Goal: Information Seeking & Learning: Find specific fact

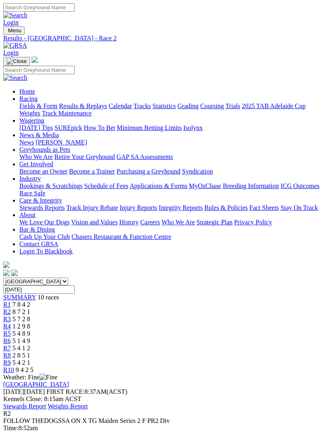
click at [6, 32] on img "Toggle navigation" at bounding box center [6, 32] width 0 height 0
click at [75, 66] on input "Search" at bounding box center [39, 70] width 72 height 8
type input "Zipping [PERSON_NAME]"
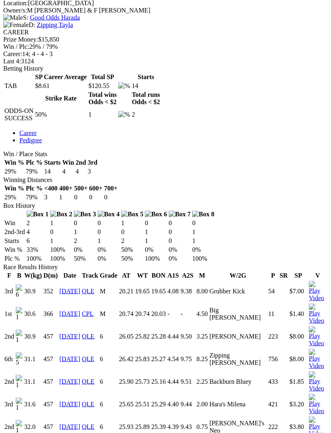
scroll to position [492, 0]
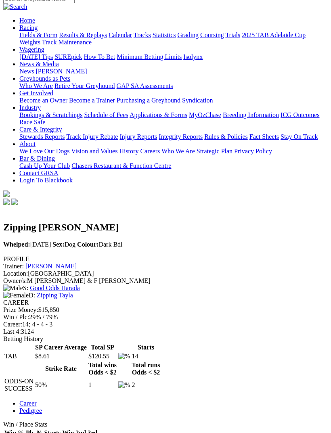
scroll to position [0, 0]
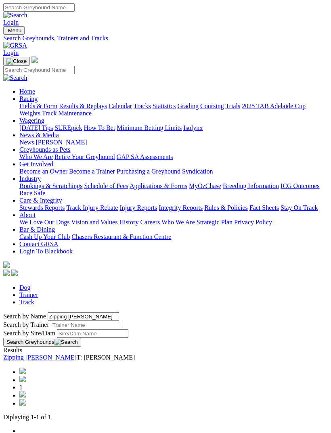
click at [59, 313] on input "Zipping Snead" at bounding box center [84, 317] width 72 height 8
type input "Zipping hagen"
click at [81, 338] on button "Search Greyhounds" at bounding box center [42, 342] width 78 height 9
click at [72, 354] on link "Zipping Hagen" at bounding box center [40, 357] width 74 height 7
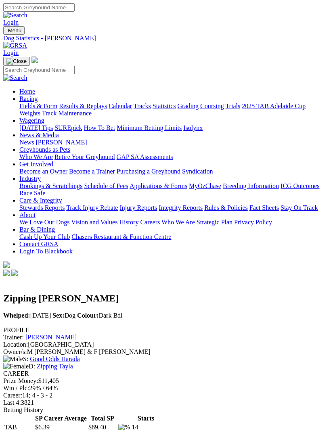
click at [6, 32] on img "Toggle navigation" at bounding box center [6, 32] width 0 height 0
click at [75, 66] on input "Search" at bounding box center [39, 70] width 72 height 8
type input "Spotless Wayne"
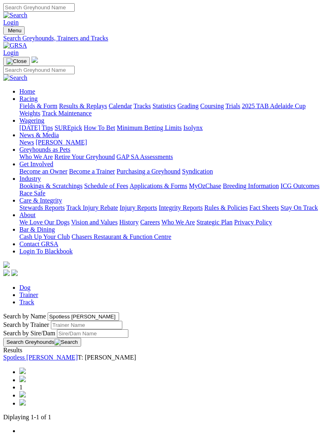
click at [74, 354] on link "Spotless [PERSON_NAME]" at bounding box center [40, 357] width 74 height 7
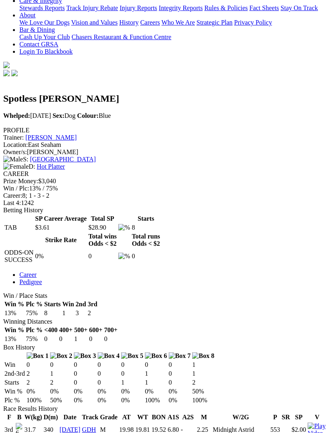
scroll to position [200, 0]
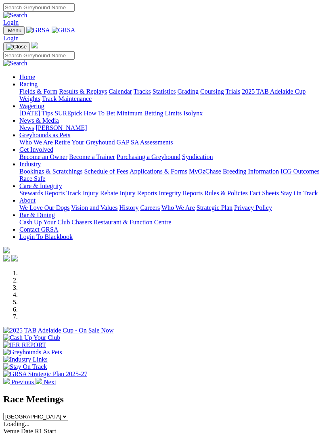
click at [6, 32] on img "Toggle navigation" at bounding box center [6, 32] width 0 height 0
click at [38, 84] on link "Racing" at bounding box center [28, 84] width 18 height 7
click at [109, 95] on link "Calendar" at bounding box center [120, 91] width 23 height 7
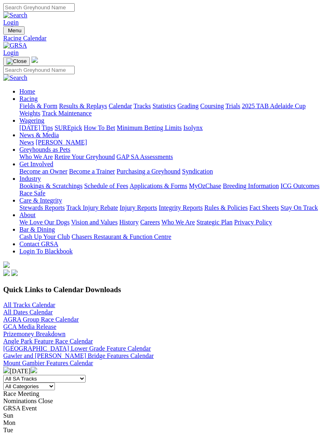
click at [38, 302] on link "All Tracks Calendar" at bounding box center [29, 305] width 52 height 7
